Goal: Information Seeking & Learning: Check status

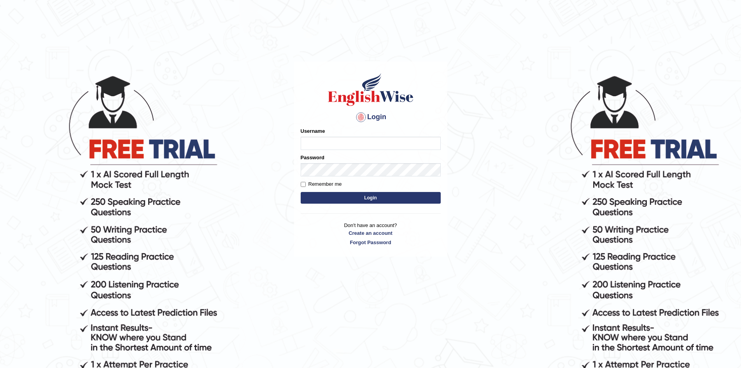
type input "Aliceenyonam"
click at [358, 199] on button "Login" at bounding box center [371, 198] width 140 height 12
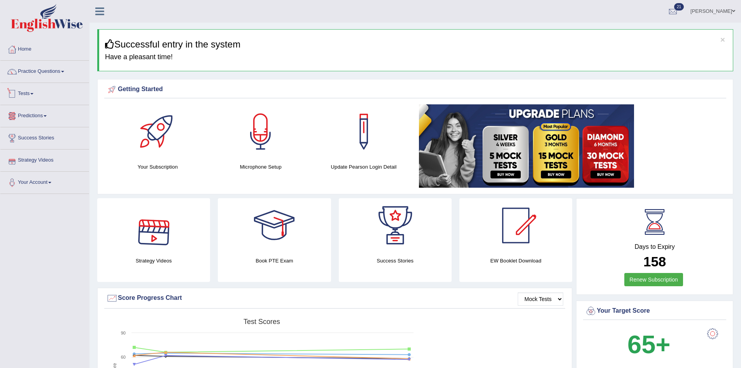
click at [33, 95] on link "Tests" at bounding box center [44, 92] width 89 height 19
click at [36, 137] on link "History" at bounding box center [50, 139] width 73 height 14
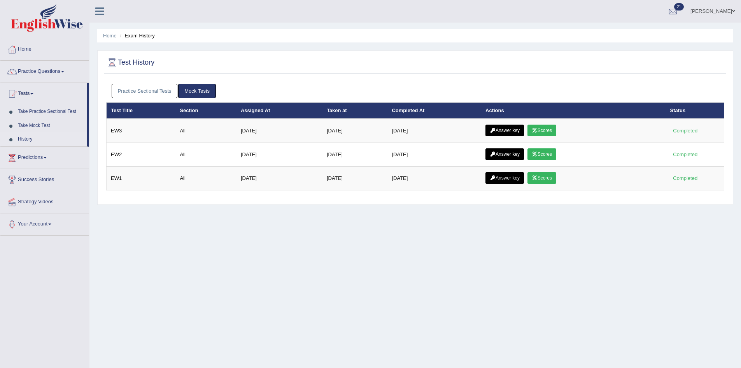
click at [61, 104] on li "Tests Take Practice Sectional Test Take Mock Test History" at bounding box center [44, 115] width 89 height 64
click at [63, 111] on link "Predictions" at bounding box center [44, 114] width 89 height 19
click at [20, 87] on link "Tests" at bounding box center [44, 92] width 89 height 19
click at [33, 140] on link "History" at bounding box center [50, 139] width 73 height 14
click at [68, 109] on link "Take Practice Sectional Test" at bounding box center [50, 112] width 73 height 14
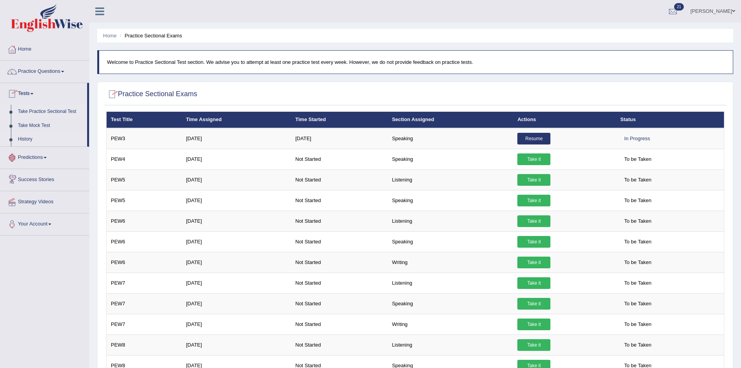
click at [24, 136] on link "History" at bounding box center [50, 139] width 73 height 14
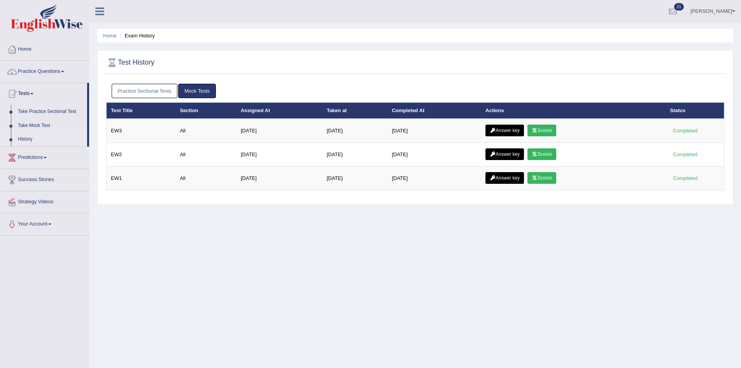
click at [141, 86] on link "Practice Sectional Tests" at bounding box center [145, 91] width 66 height 14
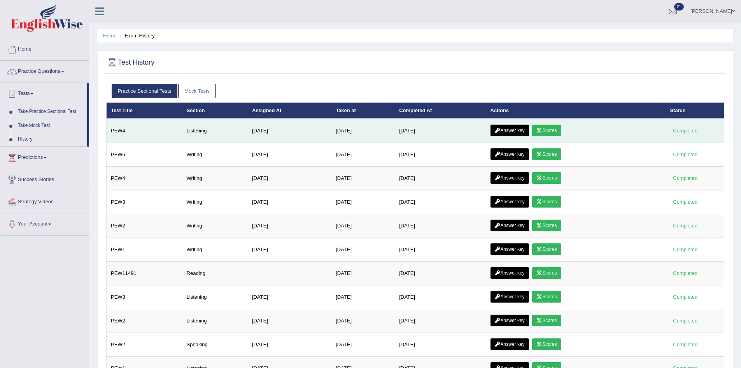
click at [542, 129] on icon at bounding box center [540, 130] width 6 height 5
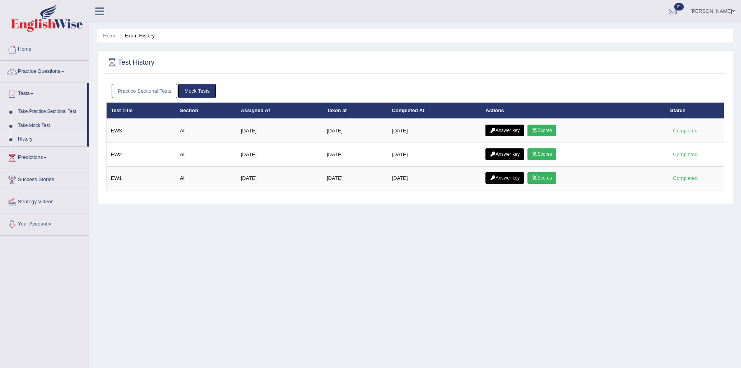
click at [168, 94] on link "Practice Sectional Tests" at bounding box center [145, 91] width 66 height 14
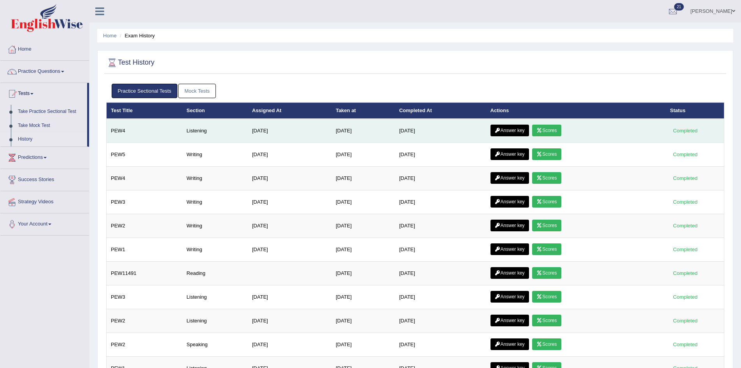
click at [513, 132] on link "Answer key" at bounding box center [510, 131] width 39 height 12
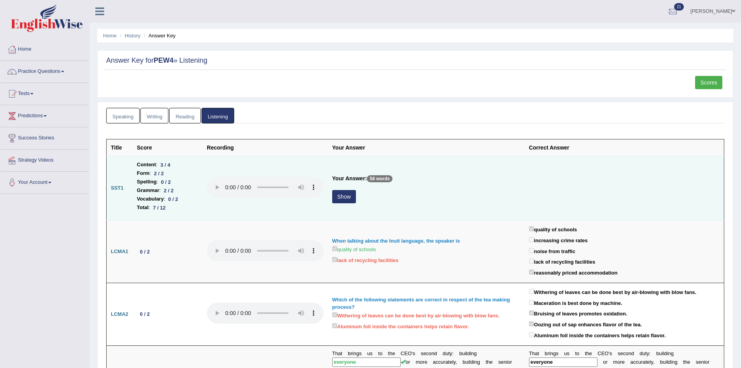
click at [342, 193] on button "Show" at bounding box center [344, 196] width 24 height 13
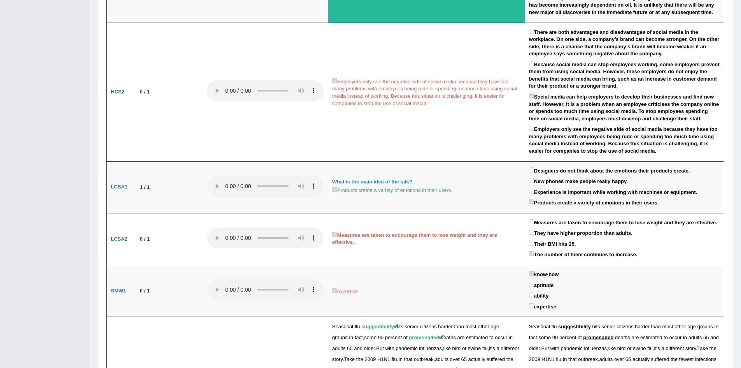
scroll to position [1154, 0]
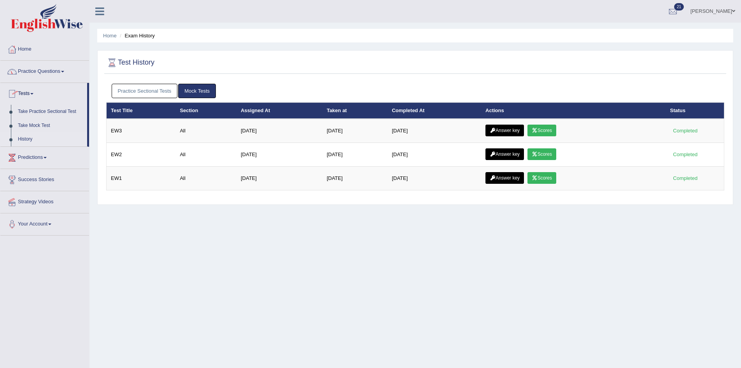
click at [129, 93] on link "Practice Sectional Tests" at bounding box center [145, 91] width 66 height 14
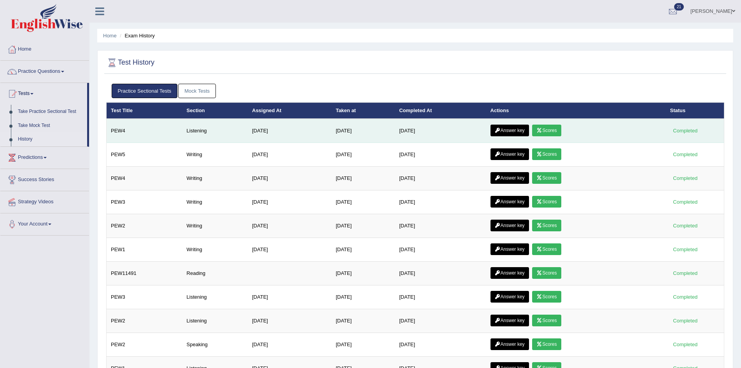
click at [508, 131] on link "Answer key" at bounding box center [510, 131] width 39 height 12
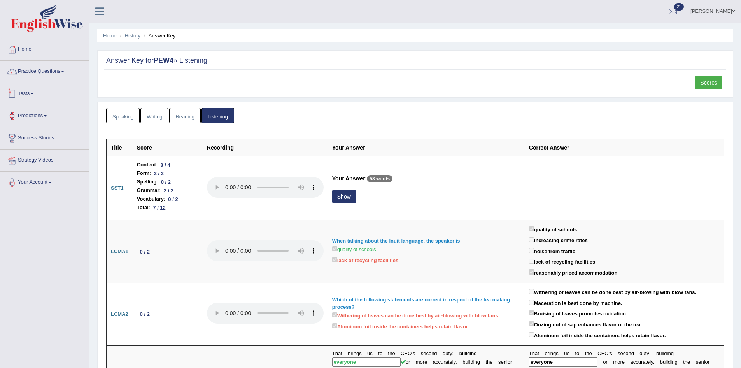
click at [21, 92] on link "Tests" at bounding box center [44, 92] width 89 height 19
click at [34, 137] on link "History" at bounding box center [50, 139] width 73 height 14
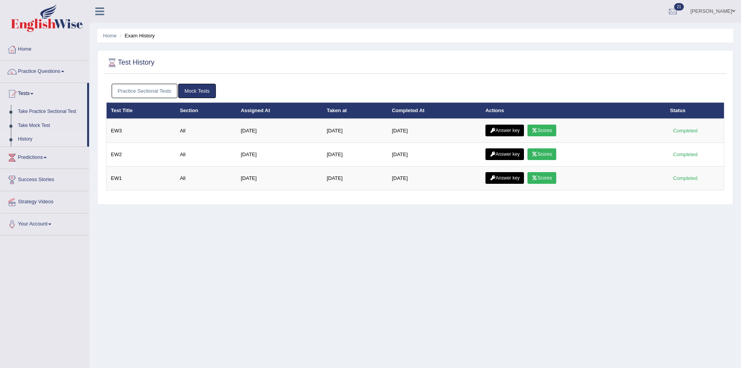
click at [137, 90] on link "Practice Sectional Tests" at bounding box center [145, 91] width 66 height 14
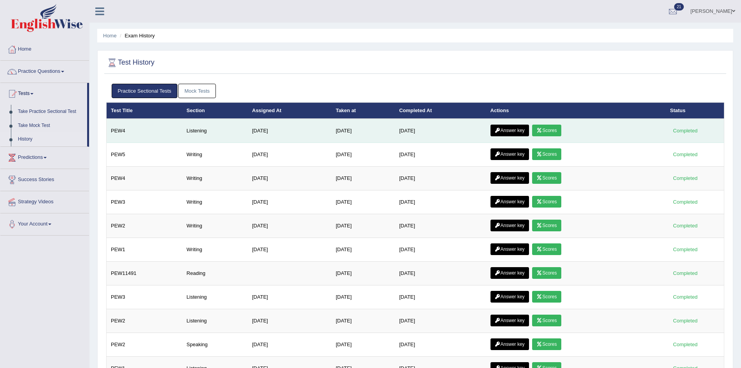
click at [550, 132] on link "Scores" at bounding box center [546, 131] width 29 height 12
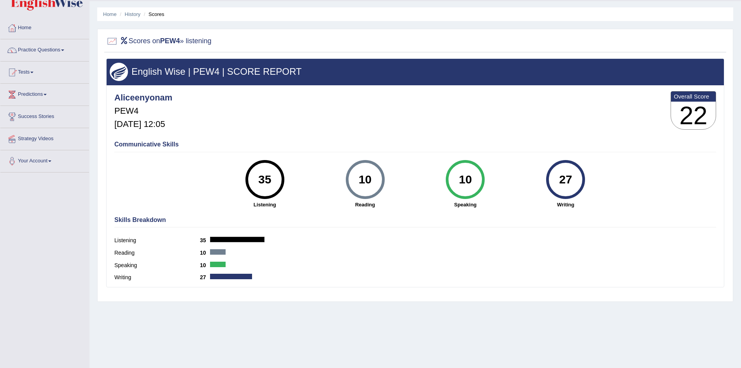
scroll to position [41, 0]
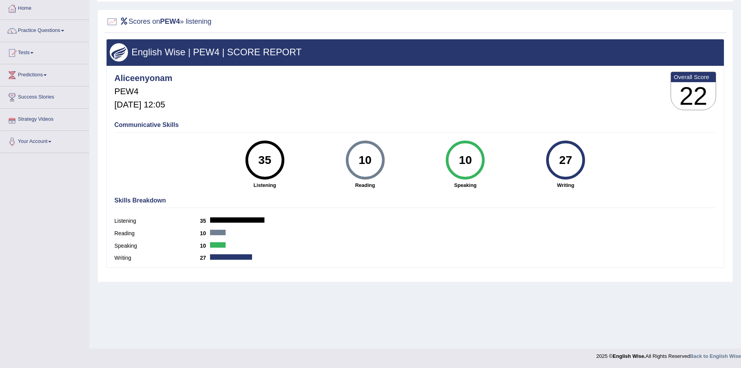
click at [174, 125] on h4 "Communicative Skills" at bounding box center [415, 124] width 602 height 7
drag, startPoint x: 538, startPoint y: 49, endPoint x: 16, endPoint y: 9, distance: 523.3
click at [381, 23] on div "Scores on PEW4 » listening English Wise | PEW4 | SCORE REPORT Aliceenyonam PEW4…" at bounding box center [415, 145] width 636 height 273
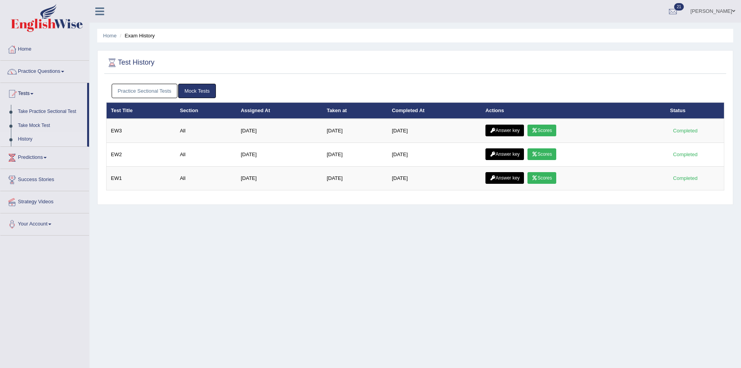
click at [143, 93] on link "Practice Sectional Tests" at bounding box center [145, 91] width 66 height 14
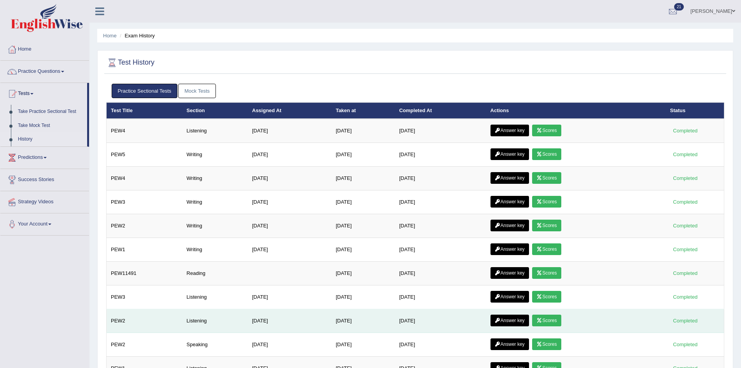
click at [555, 322] on link "Scores" at bounding box center [546, 320] width 29 height 12
